Goal: Task Accomplishment & Management: Manage account settings

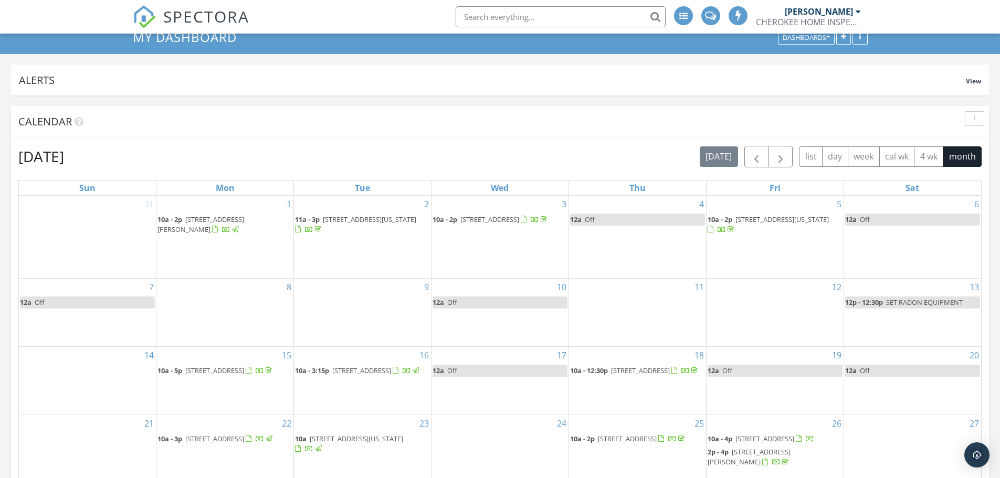
scroll to position [210, 0]
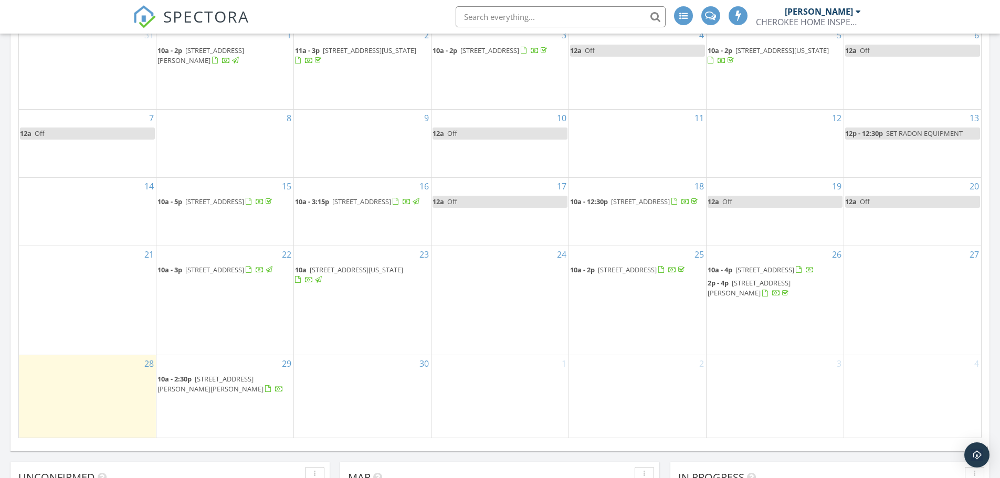
click at [779, 268] on span "14 Riverbend Ln, Mammoth Spring 72554" at bounding box center [764, 269] width 59 height 9
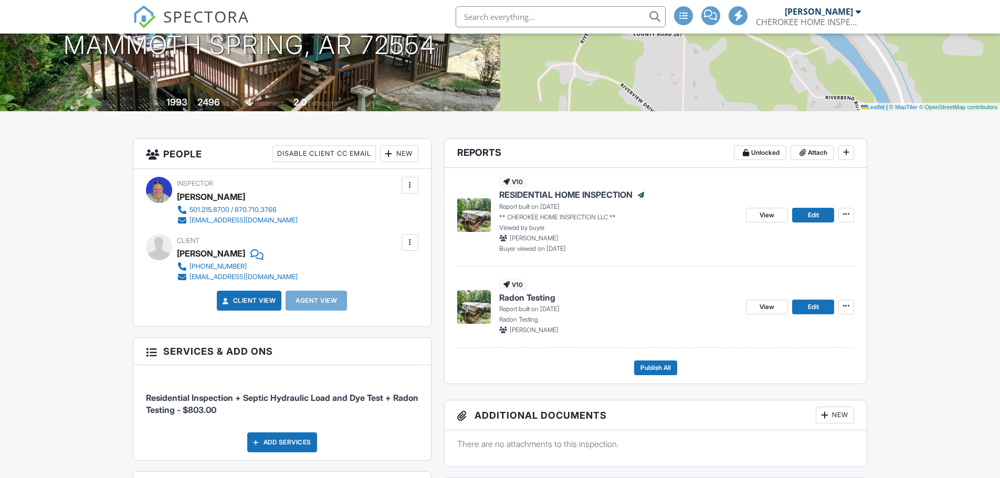
scroll to position [157, 0]
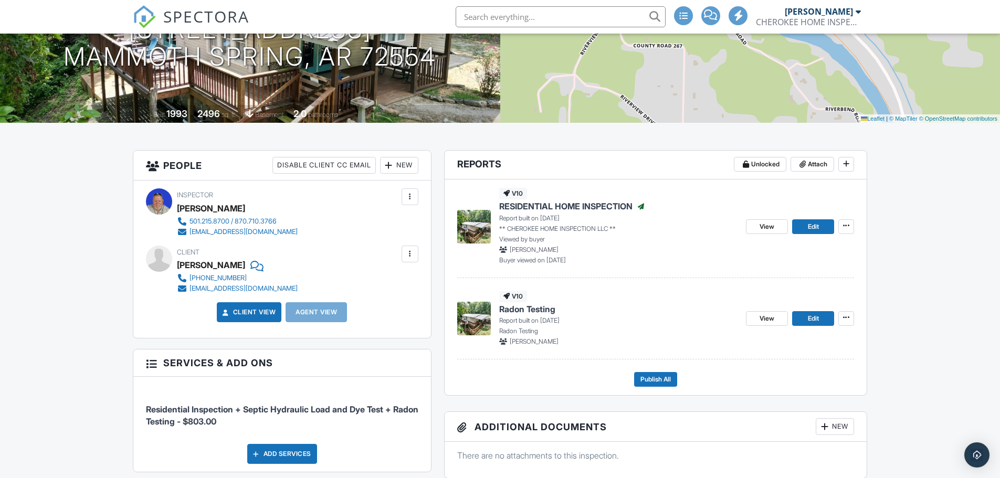
click at [541, 311] on span "Radon Testing" at bounding box center [527, 309] width 56 height 12
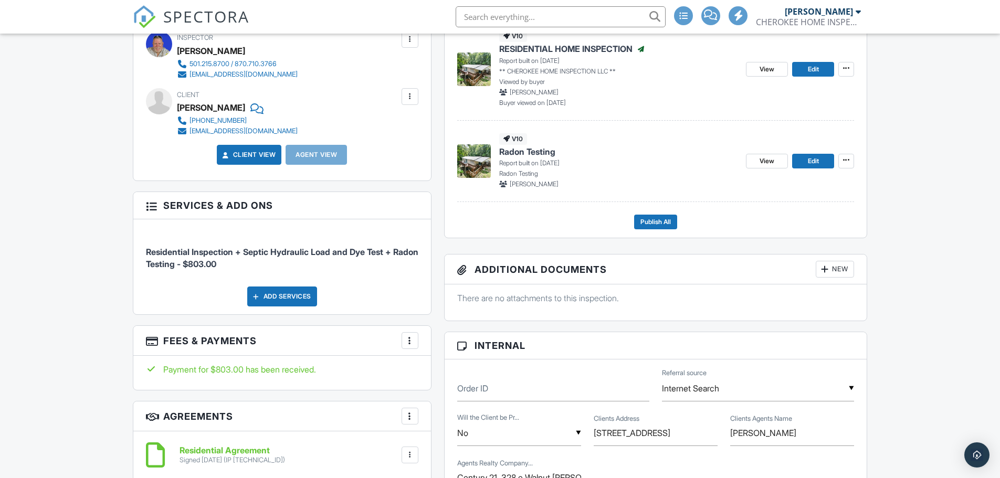
click at [540, 47] on span "RESIDENTIAL HOME INSPECTION" at bounding box center [565, 49] width 133 height 12
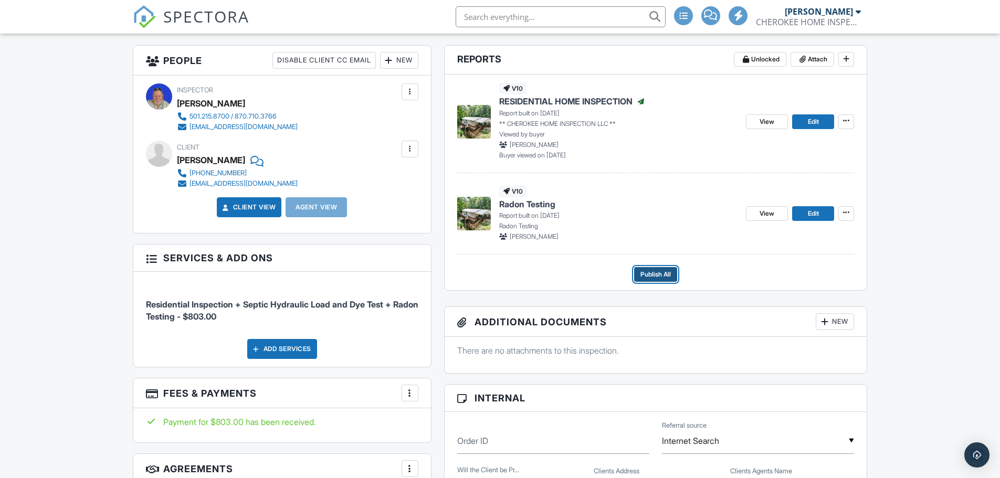
click at [656, 275] on span "Publish All" at bounding box center [655, 274] width 30 height 10
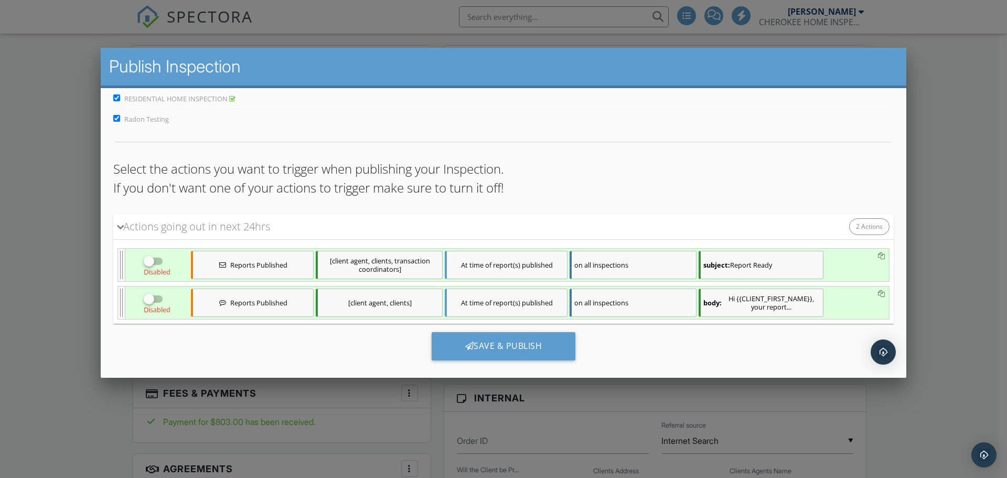
scroll to position [45, 0]
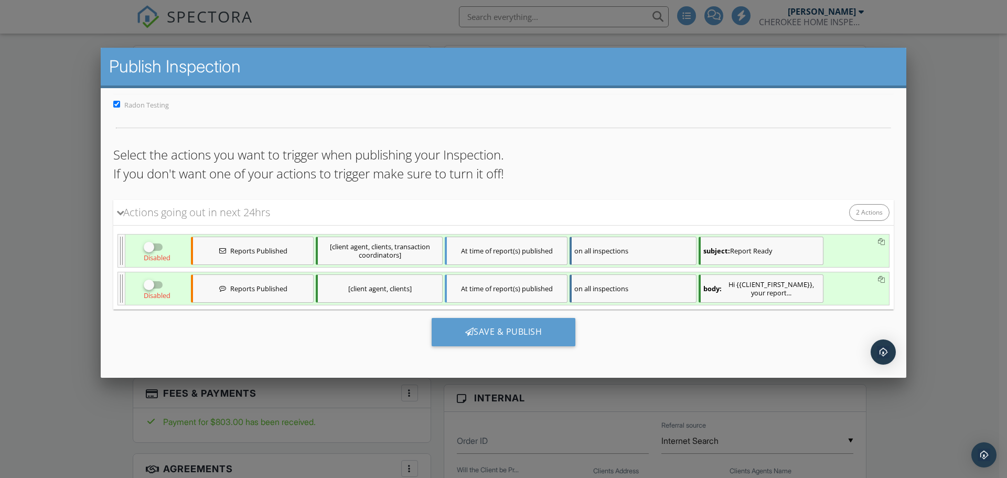
click at [161, 245] on input "checkbox" at bounding box center [154, 251] width 20 height 13
checkbox input "true"
click at [158, 285] on input "checkbox" at bounding box center [154, 289] width 20 height 13
checkbox input "true"
click at [504, 330] on div "Save & Publish" at bounding box center [504, 332] width 144 height 28
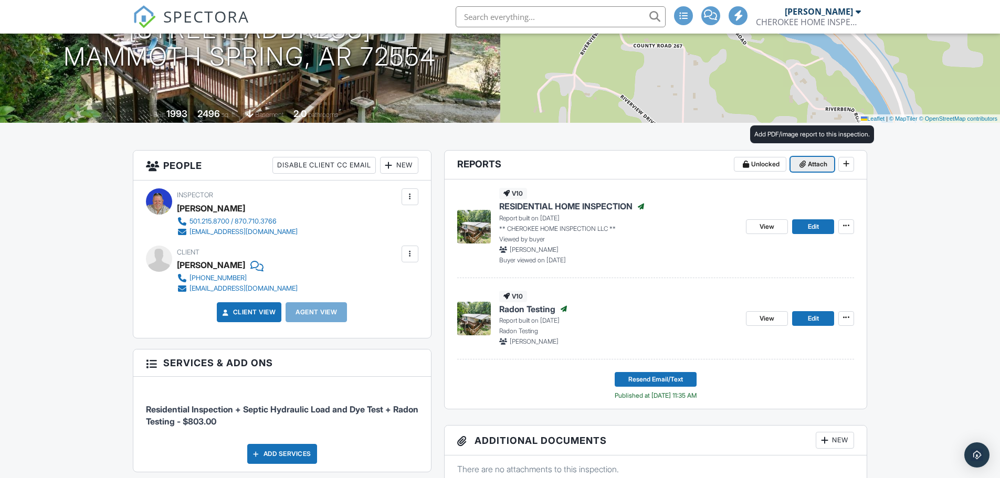
click at [808, 166] on span "Attach" at bounding box center [816, 164] width 19 height 10
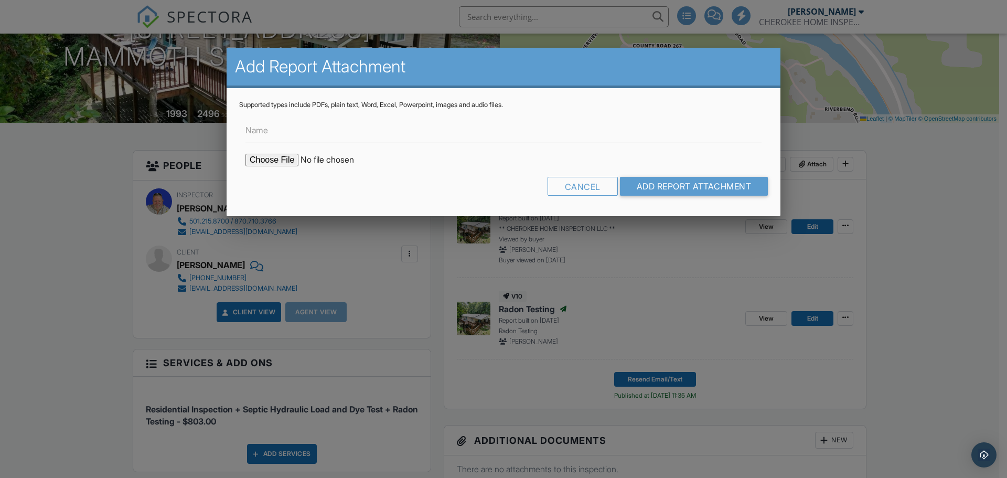
click at [273, 161] on input "file" at bounding box center [335, 160] width 178 height 13
type input "C:\fakepath\14-Riverbend-Ln_RadonReport_42c42505-5c03-430b-80f5-750e7e6412d8.pdf"
click at [697, 185] on input "Add Report Attachment" at bounding box center [694, 186] width 148 height 19
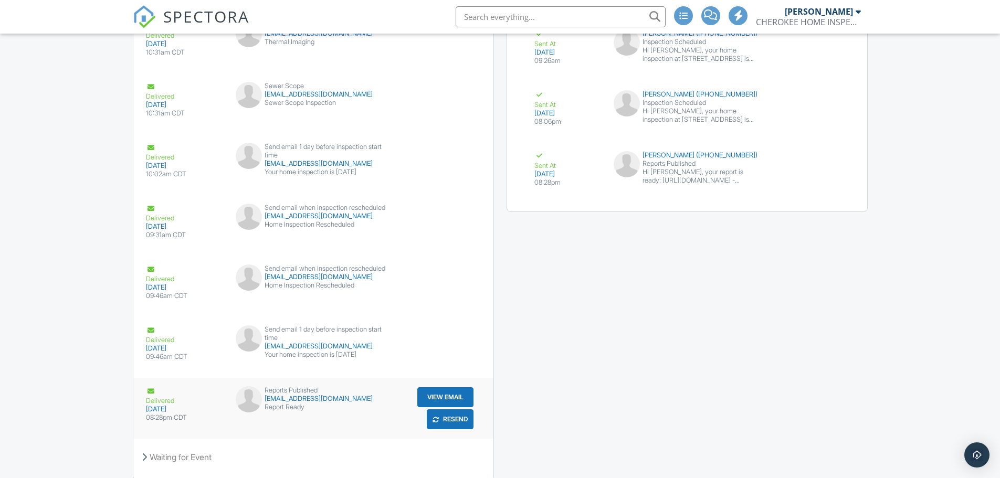
scroll to position [1721, 0]
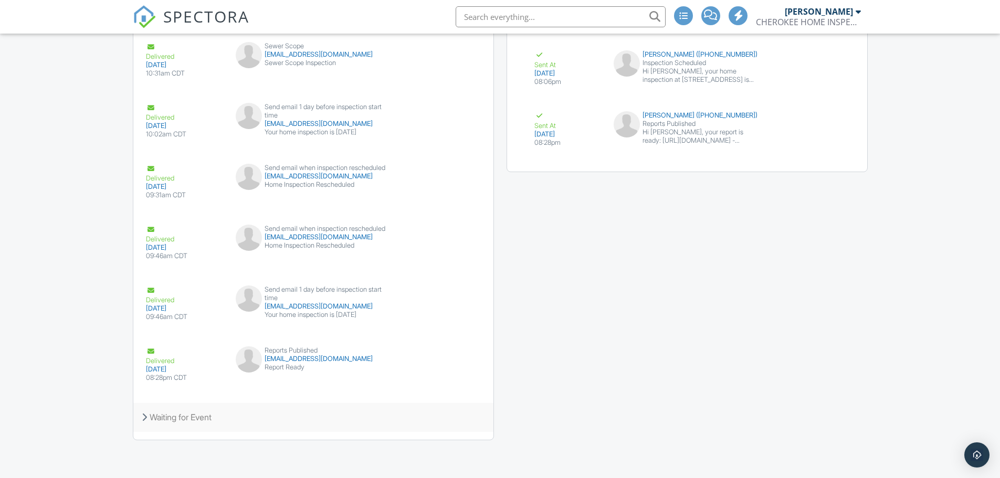
click at [175, 417] on div "Waiting for Event" at bounding box center [313, 417] width 360 height 28
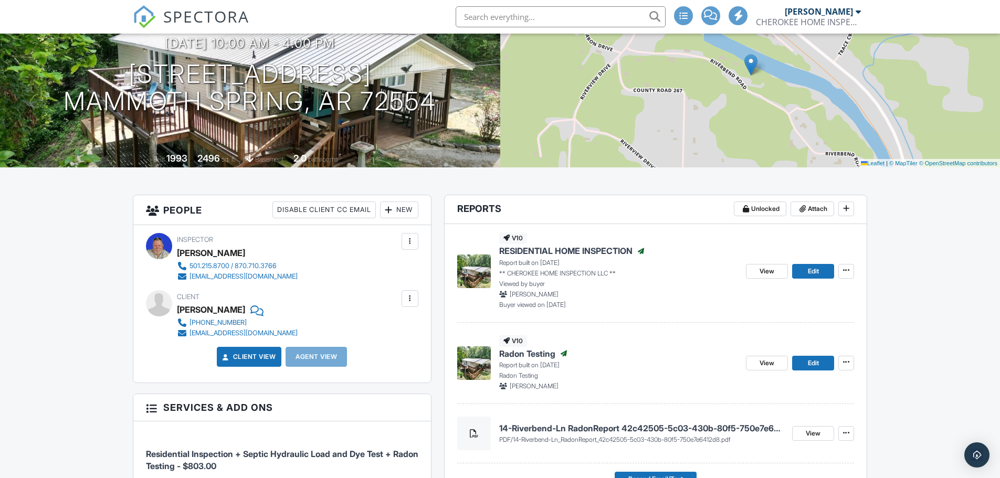
scroll to position [0, 0]
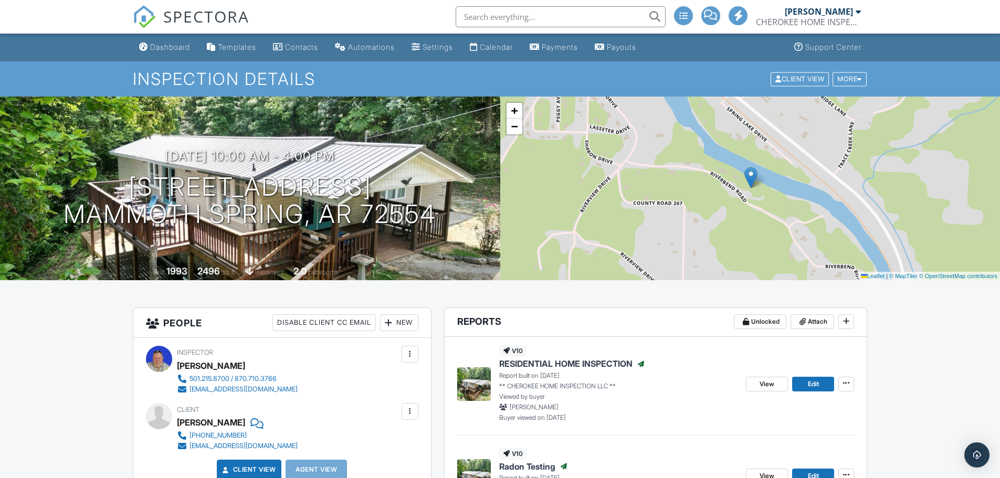
click at [569, 365] on span "RESIDENTIAL HOME INSPECTION" at bounding box center [565, 364] width 133 height 12
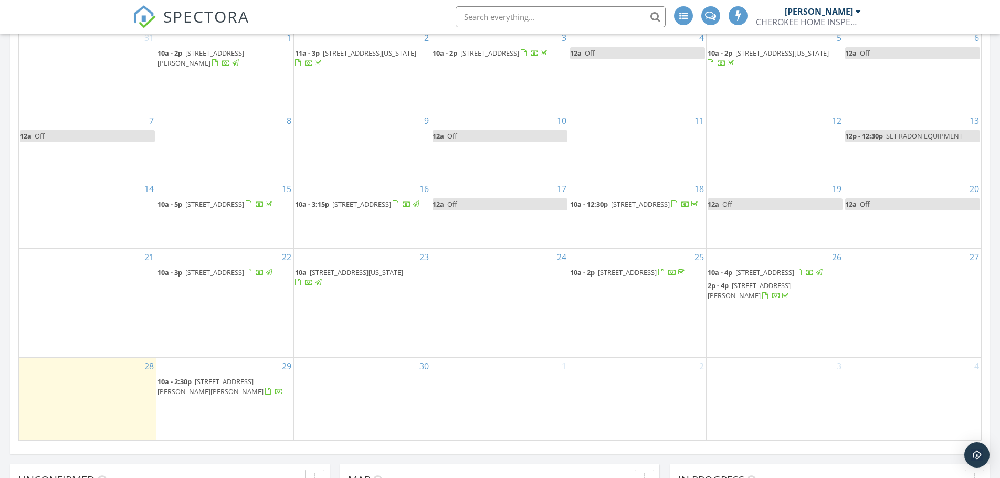
scroll to position [210, 0]
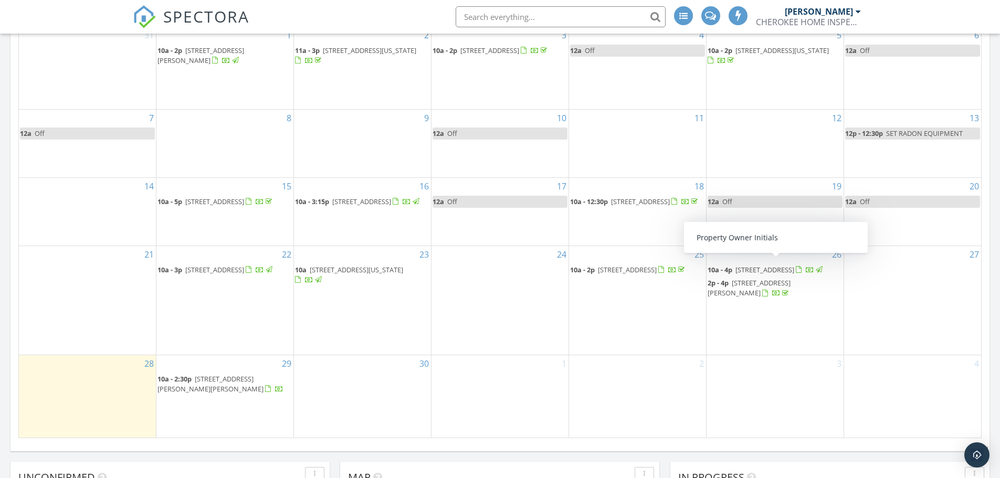
click at [760, 268] on span "[STREET_ADDRESS]" at bounding box center [764, 269] width 59 height 9
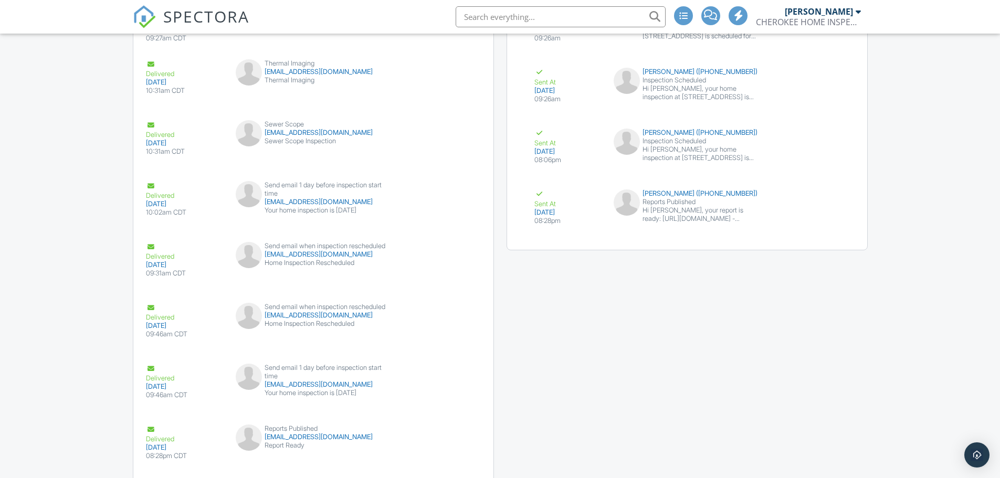
scroll to position [1721, 0]
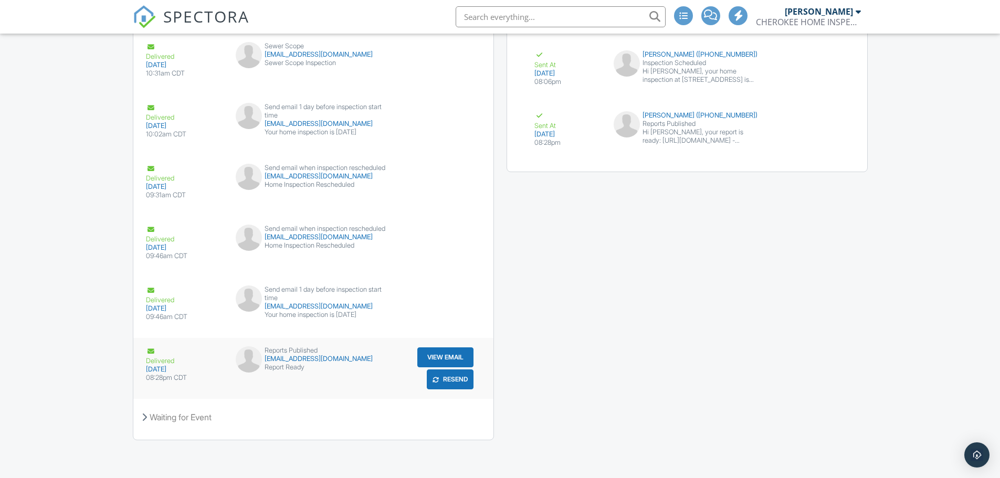
click at [471, 379] on button "Resend" at bounding box center [450, 379] width 47 height 20
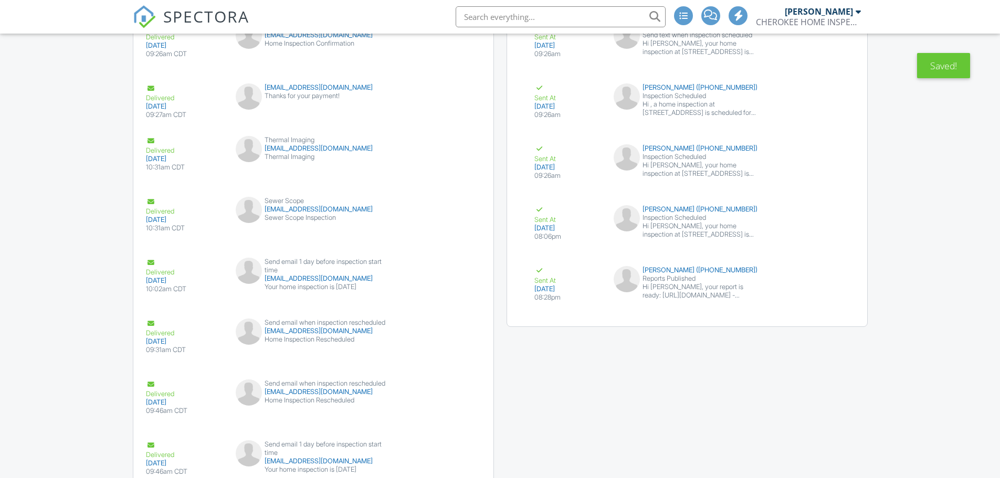
scroll to position [1567, 0]
click at [816, 297] on button "Resend" at bounding box center [815, 299] width 47 height 20
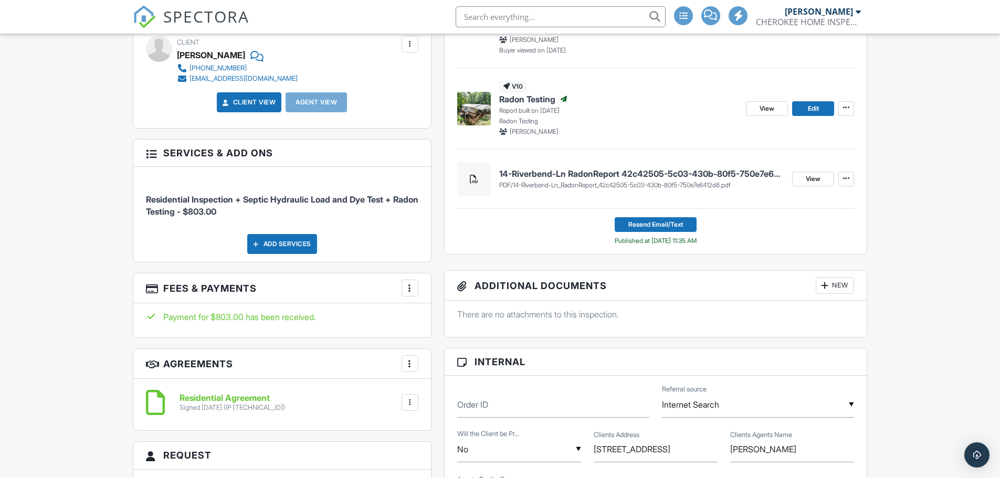
scroll to position [52, 0]
